Goal: Information Seeking & Learning: Learn about a topic

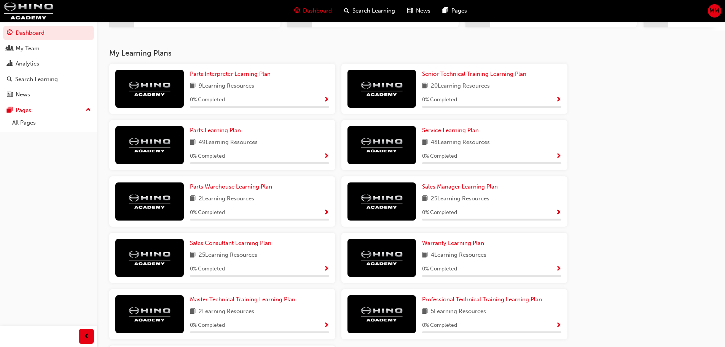
scroll to position [148, 0]
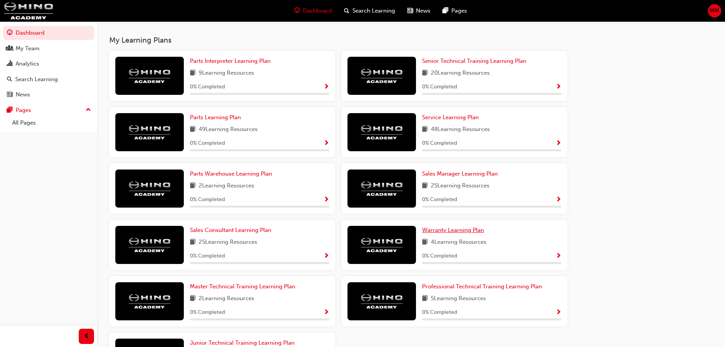
click at [451, 233] on span "Warranty Learning Plan" at bounding box center [453, 229] width 62 height 7
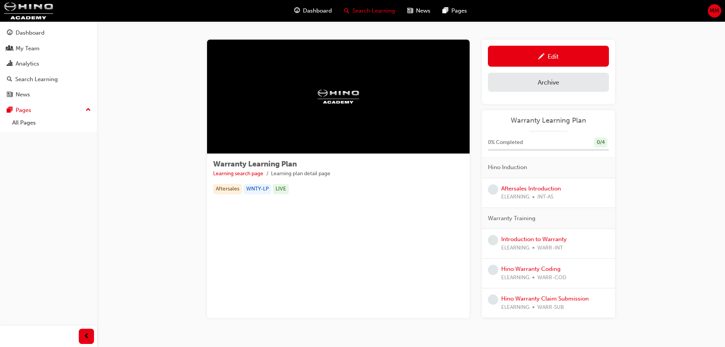
click at [368, 10] on span "Search Learning" at bounding box center [373, 10] width 43 height 9
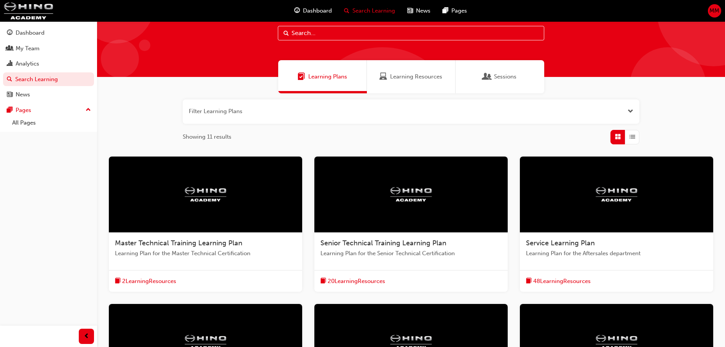
scroll to position [38, 0]
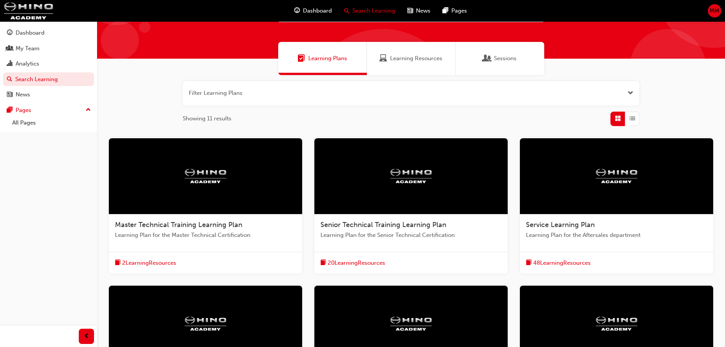
click at [416, 59] on span "Learning Resources" at bounding box center [416, 58] width 52 height 9
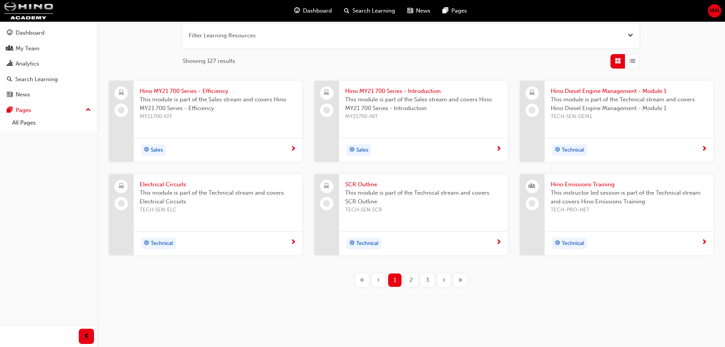
scroll to position [97, 0]
click at [410, 282] on span "2" at bounding box center [410, 278] width 3 height 9
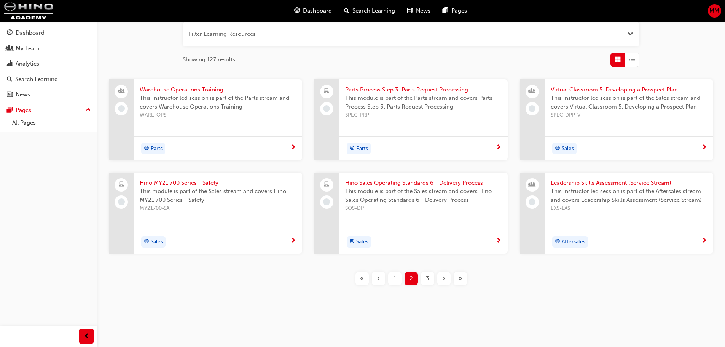
click at [428, 279] on span "3" at bounding box center [427, 278] width 3 height 9
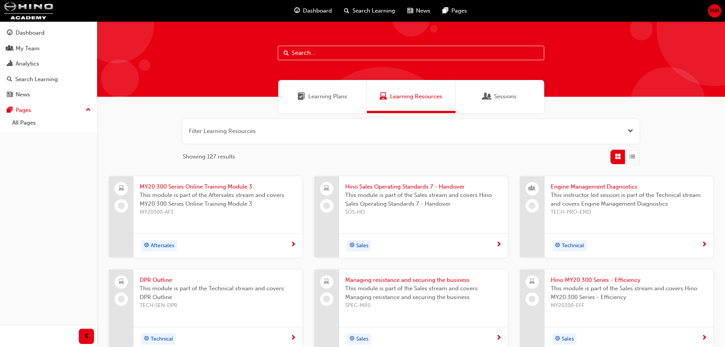
click at [326, 41] on div at bounding box center [411, 58] width 628 height 75
click at [310, 58] on input "text" at bounding box center [411, 53] width 266 height 14
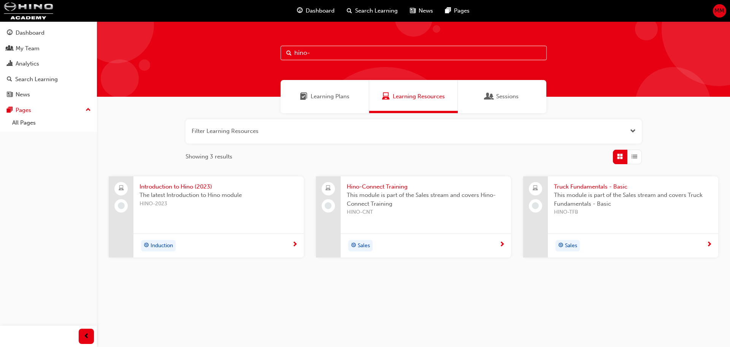
click at [390, 314] on div "hino- Learning Plans Learning Resources Sessions Filter Learning Resources Show…" at bounding box center [365, 173] width 730 height 347
drag, startPoint x: 302, startPoint y: 48, endPoint x: 76, endPoint y: 45, distance: 225.2
click at [76, 45] on div "Dashboard My Team Analytics Search Learning News Pages Pages All Pages hino- Le…" at bounding box center [365, 173] width 730 height 347
type input "customer"
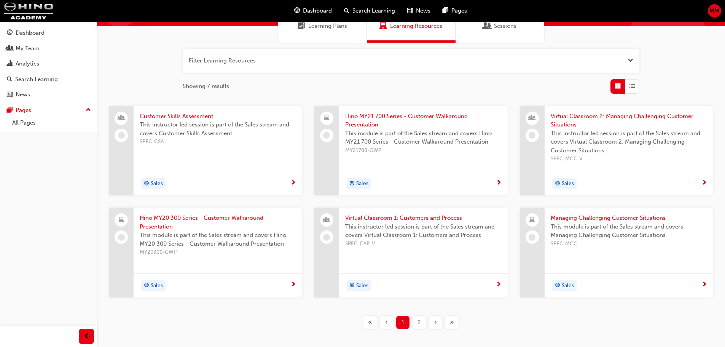
scroll to position [76, 0]
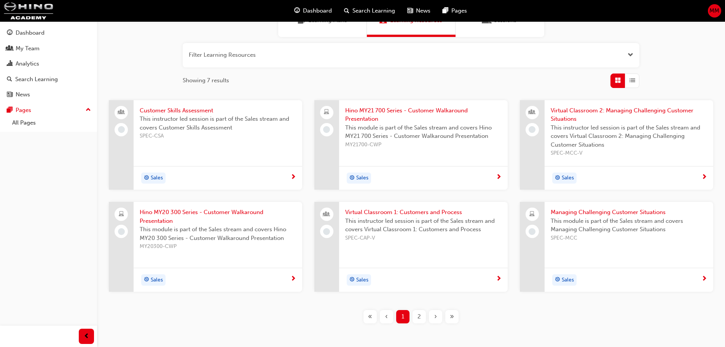
click at [418, 319] on span "2" at bounding box center [418, 316] width 3 height 9
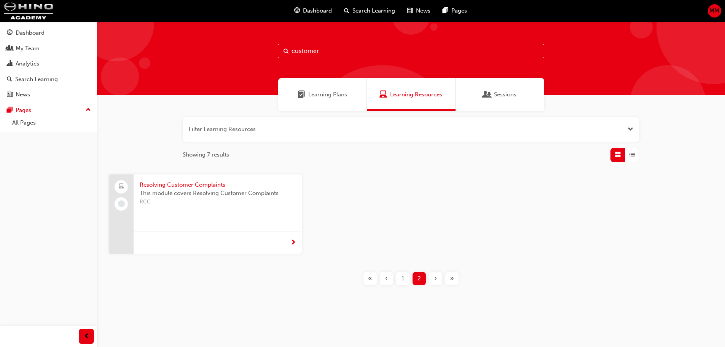
click at [200, 290] on div "Resolving Customer Complaints This module covers Resolving Customer Complaints …" at bounding box center [410, 235] width 603 height 123
click at [177, 186] on span "Resolving Customer Complaints" at bounding box center [218, 184] width 156 height 9
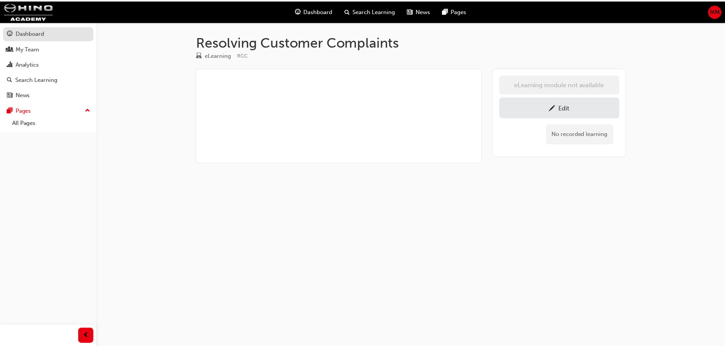
scroll to position [2, 0]
